Goal: Information Seeking & Learning: Learn about a topic

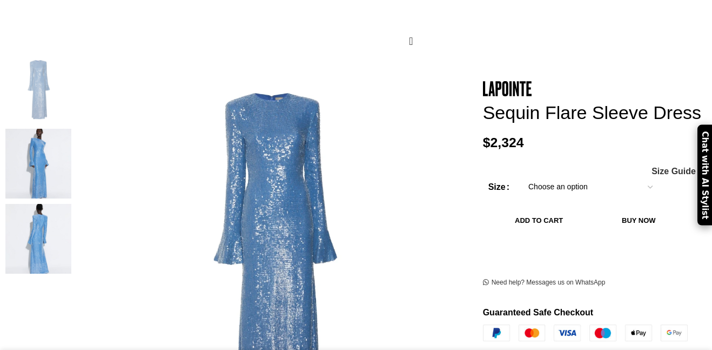
click at [56, 148] on img at bounding box center [38, 164] width 66 height 70
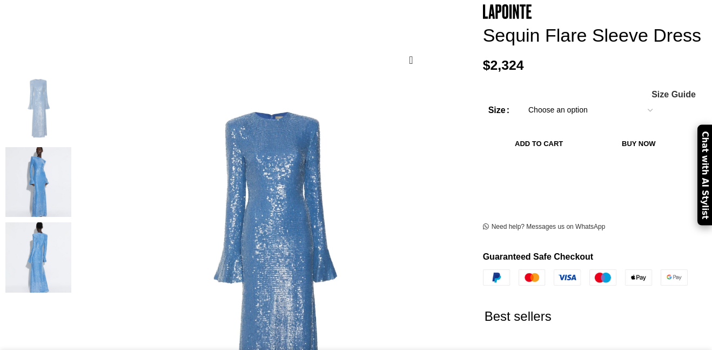
click at [59, 156] on img at bounding box center [38, 182] width 66 height 70
click at [63, 222] on img at bounding box center [38, 257] width 66 height 70
click at [63, 184] on img at bounding box center [38, 182] width 66 height 70
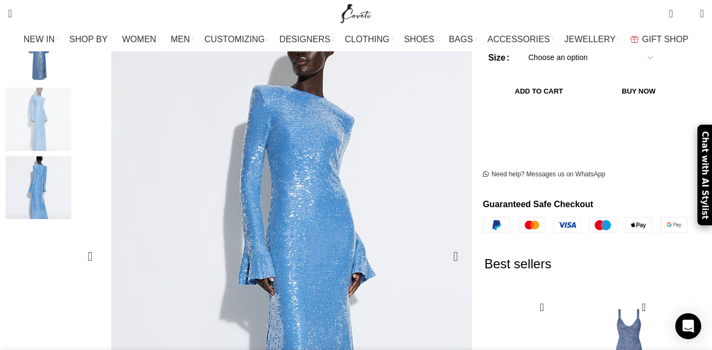
scroll to position [220, 0]
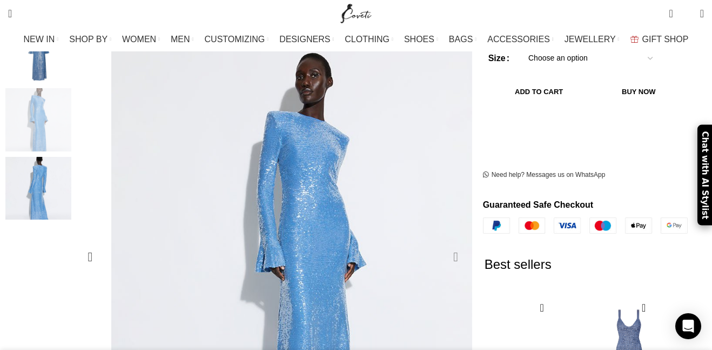
click at [444, 243] on div "Next slide" at bounding box center [456, 256] width 27 height 27
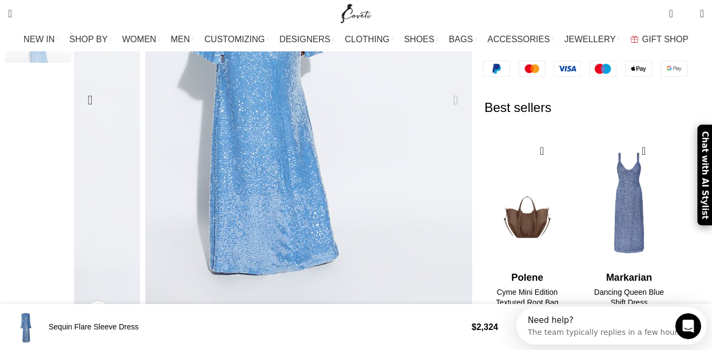
scroll to position [0, 0]
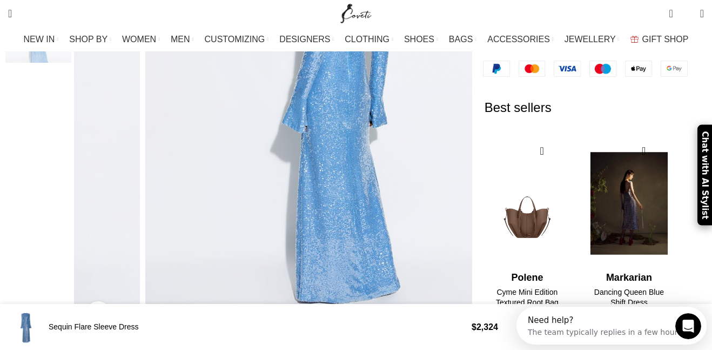
click at [621, 202] on img "2 / 2" at bounding box center [629, 202] width 88 height 133
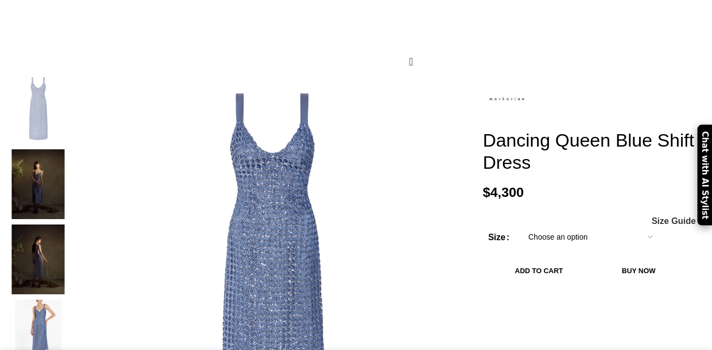
click at [61, 176] on img at bounding box center [38, 184] width 66 height 70
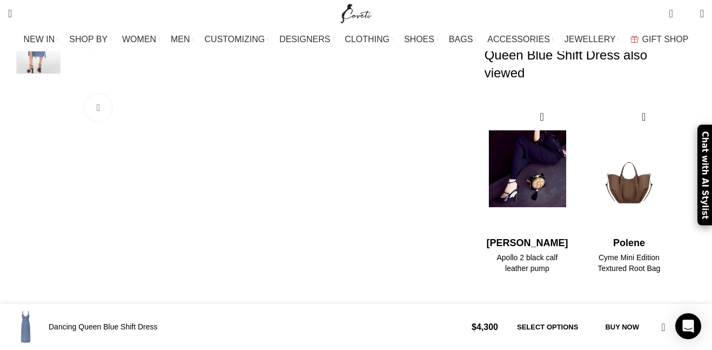
scroll to position [0, 114]
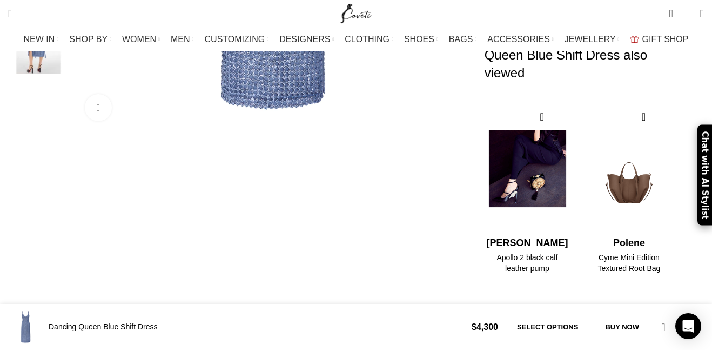
click at [520, 151] on img "1 / 2" at bounding box center [527, 168] width 88 height 133
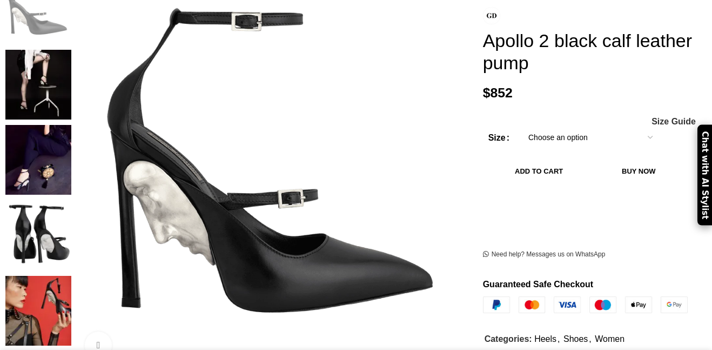
click at [71, 201] on img at bounding box center [38, 235] width 66 height 70
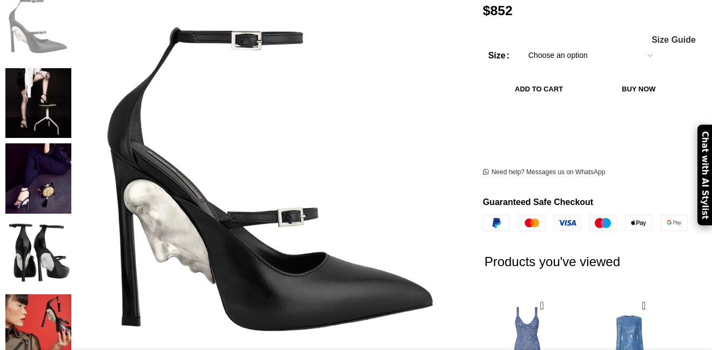
click at [71, 219] on img at bounding box center [38, 254] width 66 height 70
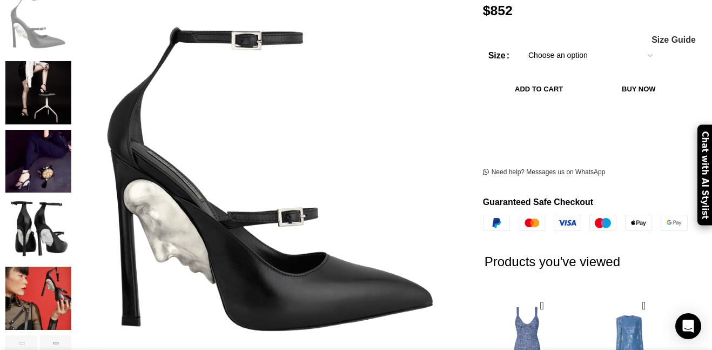
click at [71, 201] on img "4 / 7" at bounding box center [38, 229] width 66 height 63
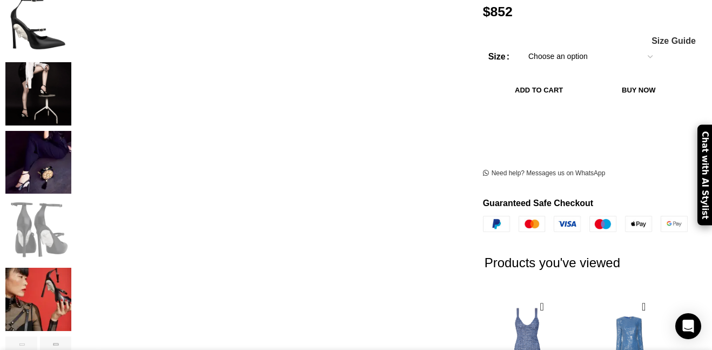
click at [71, 71] on img "2 / 7" at bounding box center [38, 93] width 66 height 63
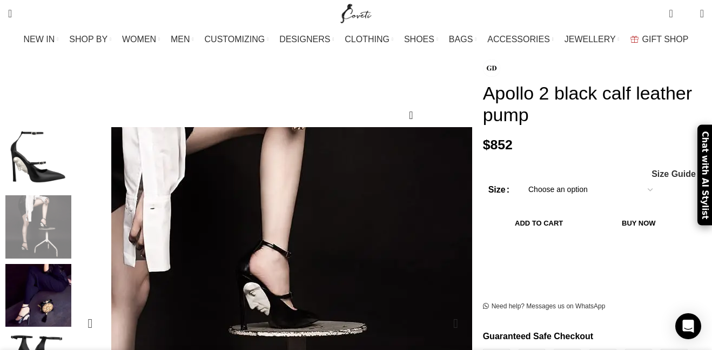
scroll to position [0, 341]
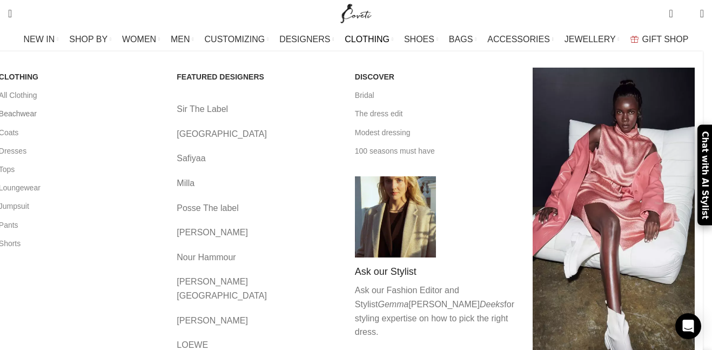
click at [60, 112] on link "Beachwear" at bounding box center [80, 113] width 162 height 18
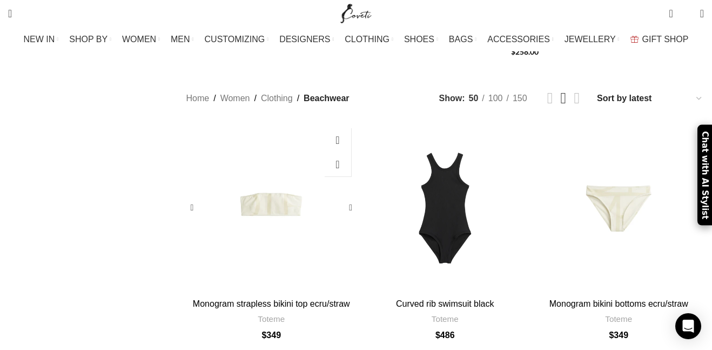
scroll to position [507, 0]
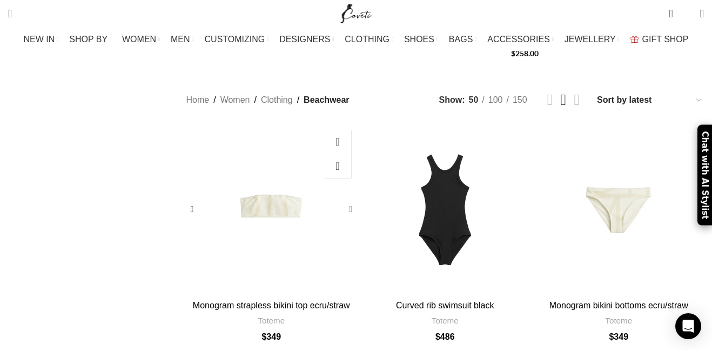
click at [349, 201] on div "Monogram strapless bikini top ecru/straw" at bounding box center [348, 209] width 16 height 16
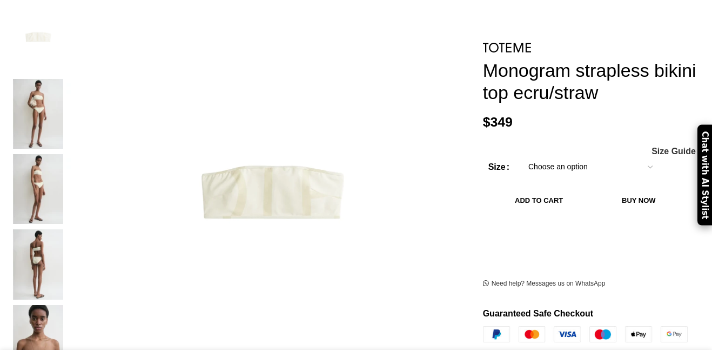
click at [58, 158] on img at bounding box center [38, 189] width 66 height 70
click at [63, 229] on img at bounding box center [38, 264] width 66 height 70
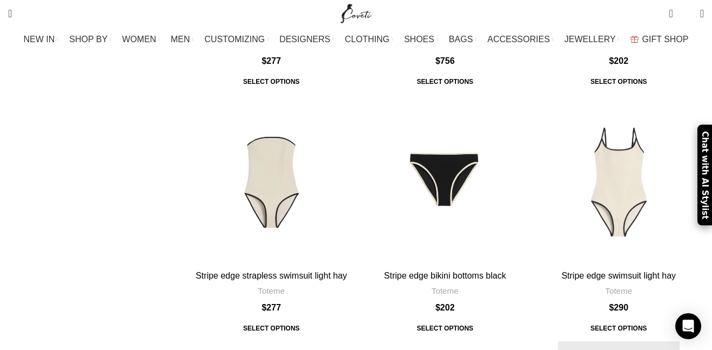
scroll to position [3776, 0]
